Goal: Information Seeking & Learning: Learn about a topic

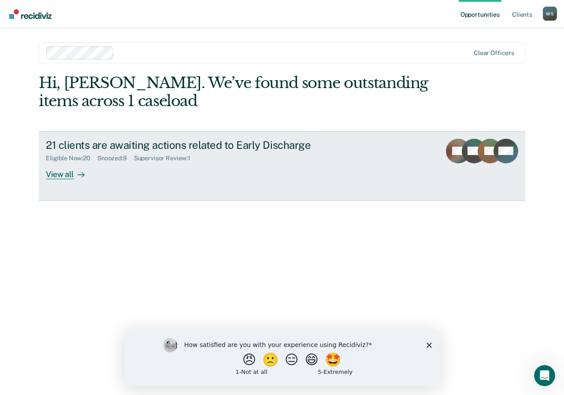
click at [63, 175] on div "View all" at bounding box center [70, 170] width 49 height 17
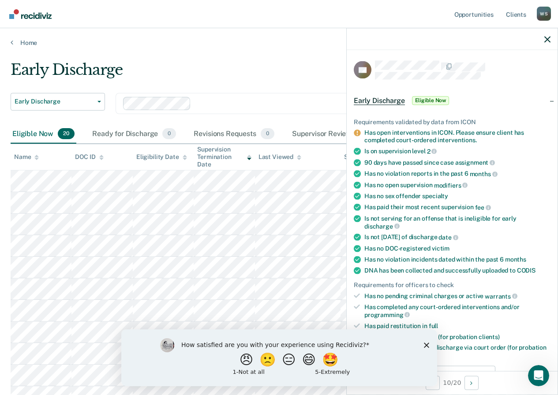
click at [427, 345] on icon "Close survey" at bounding box center [425, 345] width 5 height 5
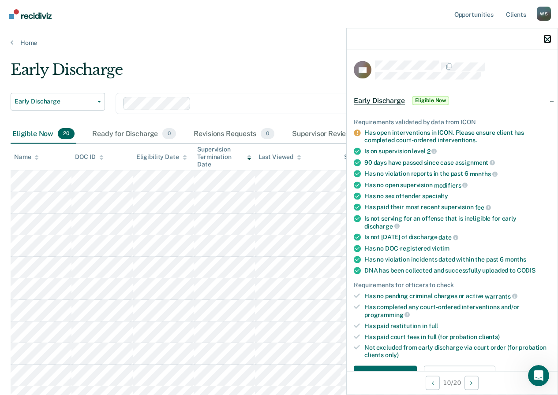
click at [548, 38] on icon "button" at bounding box center [547, 39] width 6 height 6
click at [550, 38] on div at bounding box center [452, 39] width 211 height 22
click at [548, 36] on icon "button" at bounding box center [547, 39] width 6 height 6
